Goal: Task Accomplishment & Management: Manage account settings

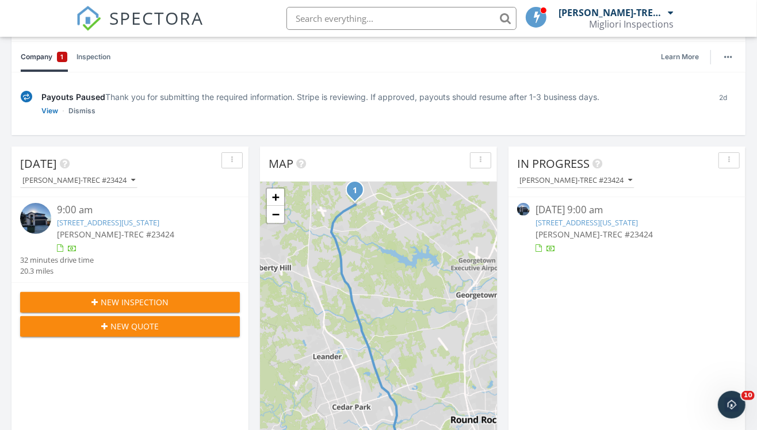
scroll to position [128, 0]
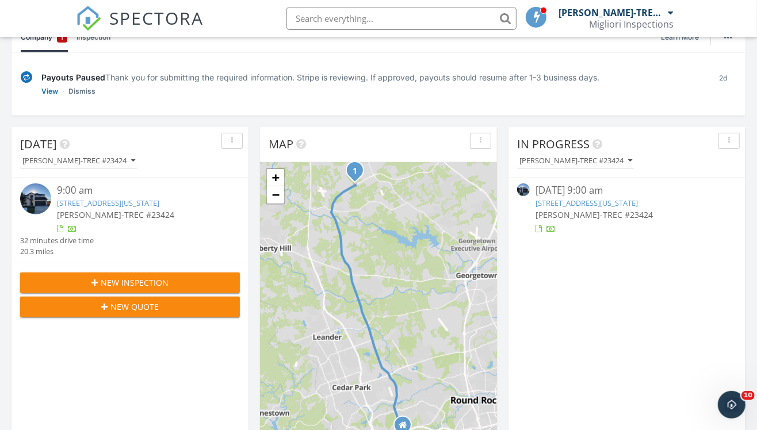
click at [571, 200] on link "[STREET_ADDRESS][US_STATE]" at bounding box center [587, 203] width 102 height 10
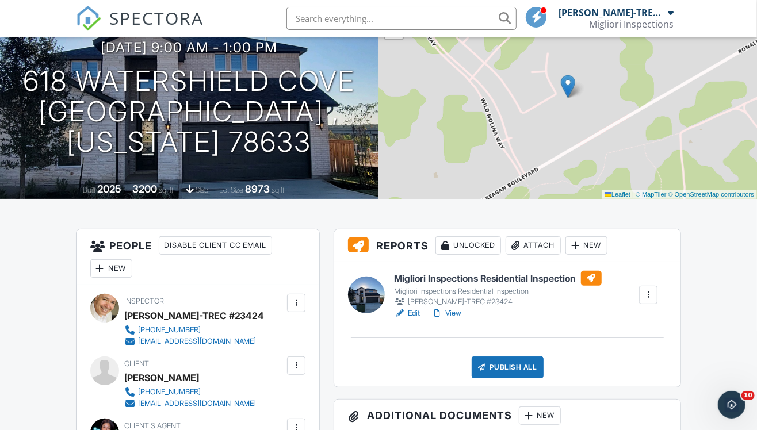
scroll to position [128, 0]
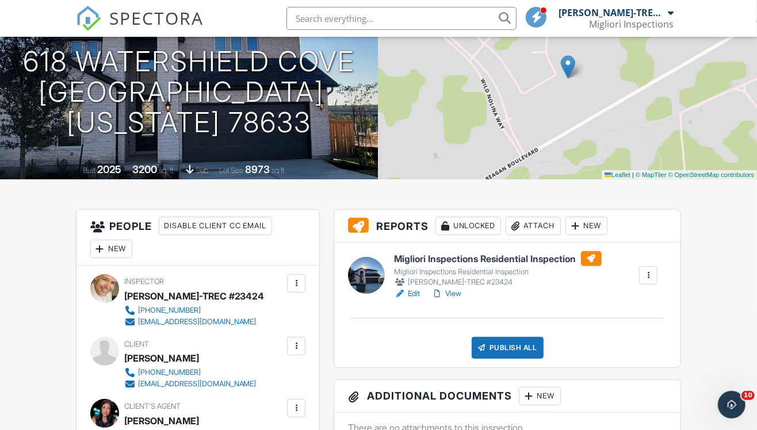
click at [455, 292] on link "View" at bounding box center [447, 294] width 30 height 12
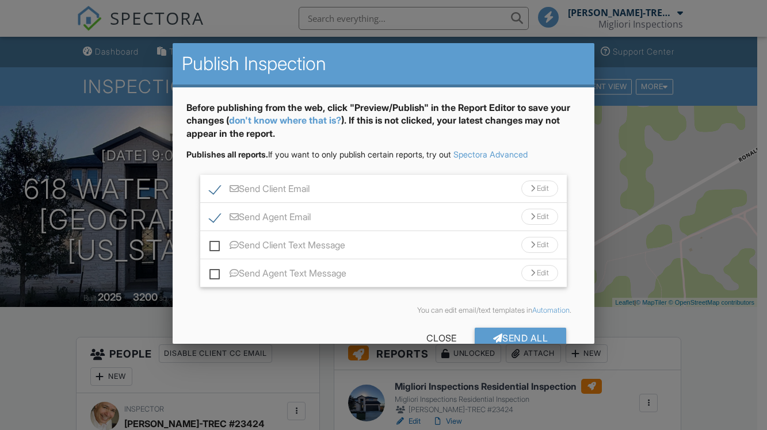
click at [524, 338] on div "Send All" at bounding box center [521, 338] width 92 height 21
